Goal: Information Seeking & Learning: Learn about a topic

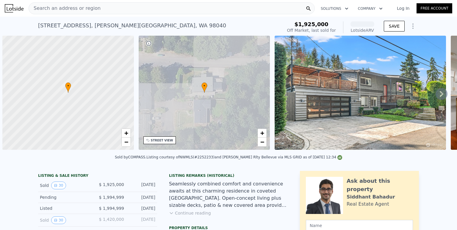
scroll to position [0, 2]
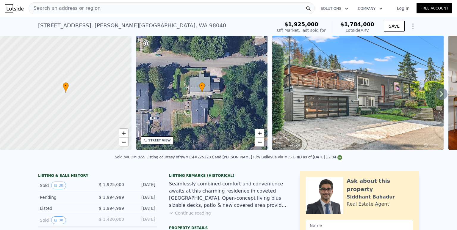
click at [111, 10] on div "Search an address or region" at bounding box center [172, 8] width 286 height 12
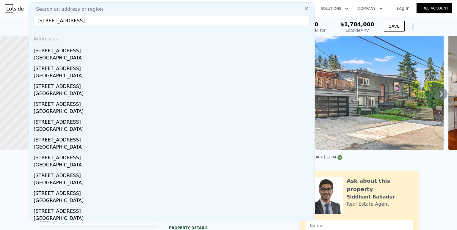
type input "[STREET_ADDRESS]"
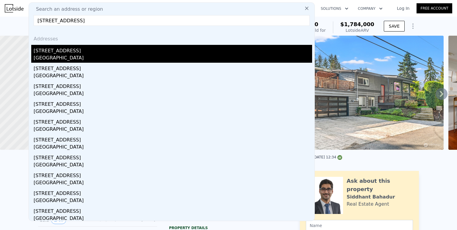
click at [81, 50] on div "[STREET_ADDRESS]" at bounding box center [173, 50] width 279 height 10
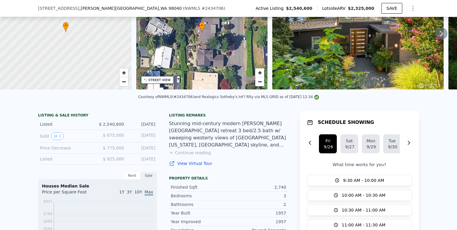
scroll to position [59, 0]
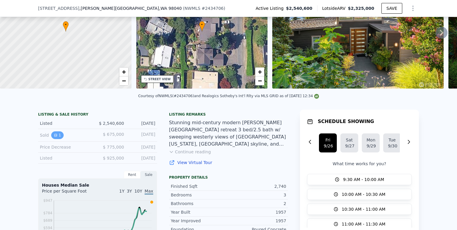
click at [59, 136] on button "1" at bounding box center [57, 136] width 13 height 8
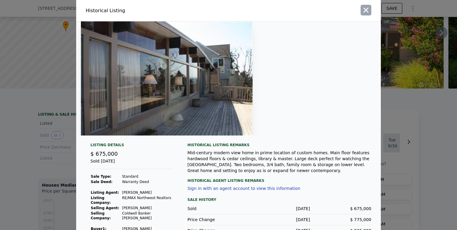
click at [364, 13] on icon "button" at bounding box center [366, 10] width 8 height 8
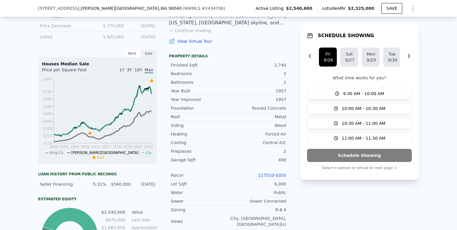
scroll to position [183, 0]
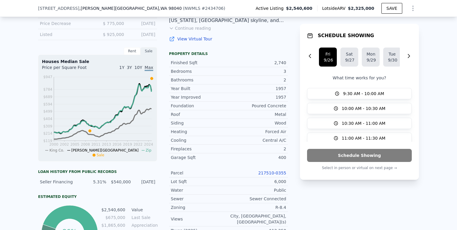
click at [197, 40] on link "View Virtual Tour" at bounding box center [228, 39] width 119 height 6
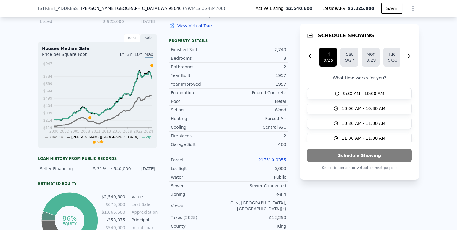
scroll to position [241, 0]
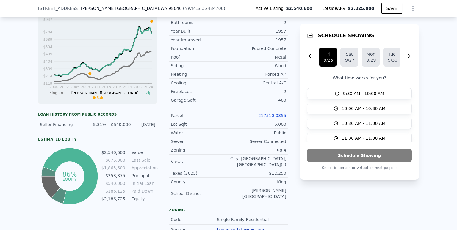
click at [269, 115] on link "217510-0355" at bounding box center [272, 115] width 28 height 5
